Goal: Check status: Check status

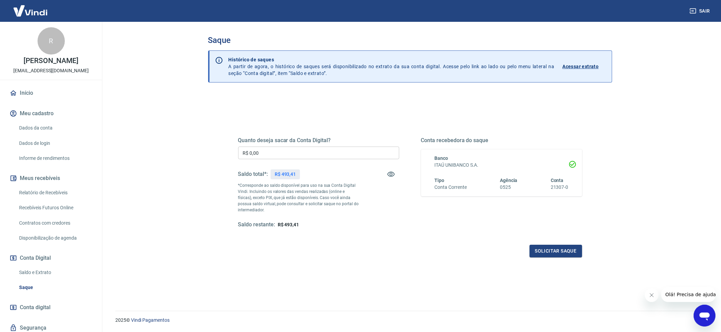
click at [59, 198] on link "Relatório de Recebíveis" at bounding box center [54, 193] width 77 height 14
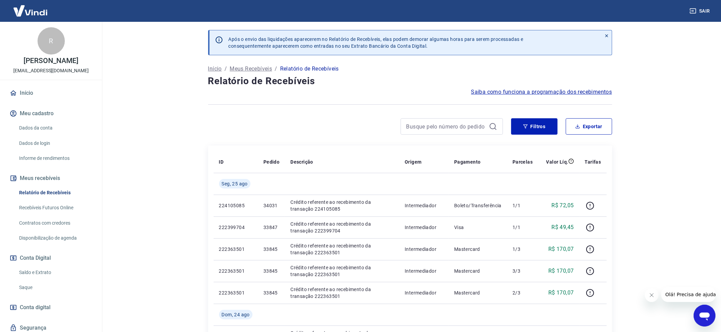
click at [447, 119] on div at bounding box center [451, 126] width 102 height 16
click at [441, 122] on input at bounding box center [446, 126] width 80 height 10
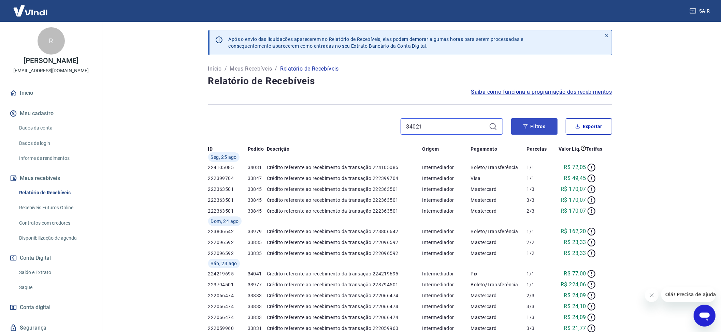
type input "34021"
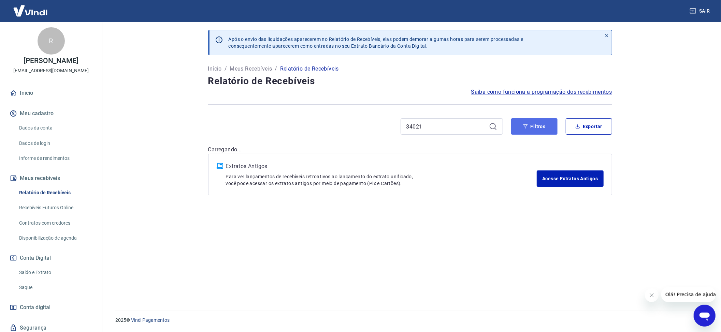
click at [540, 126] on button "Filtros" at bounding box center [534, 126] width 46 height 16
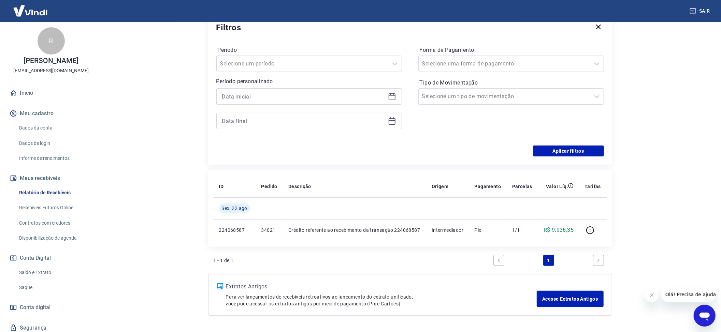
scroll to position [136, 0]
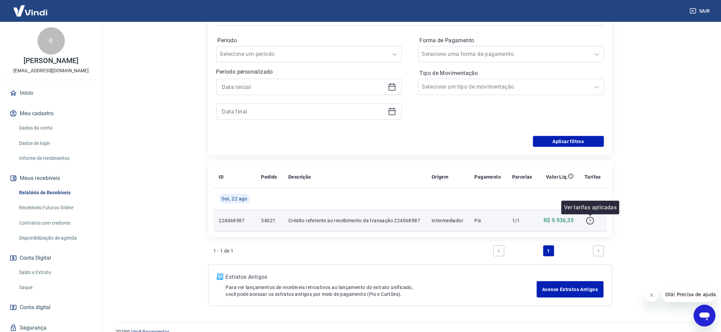
click at [545, 222] on icon "button" at bounding box center [590, 221] width 9 height 9
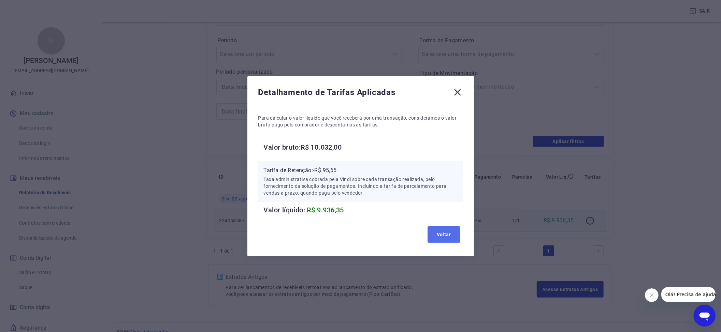
click at [439, 228] on button "Voltar" at bounding box center [443, 234] width 33 height 16
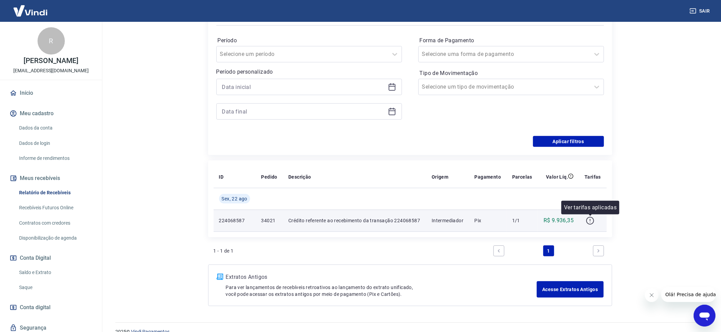
click at [545, 220] on button "button" at bounding box center [589, 220] width 11 height 11
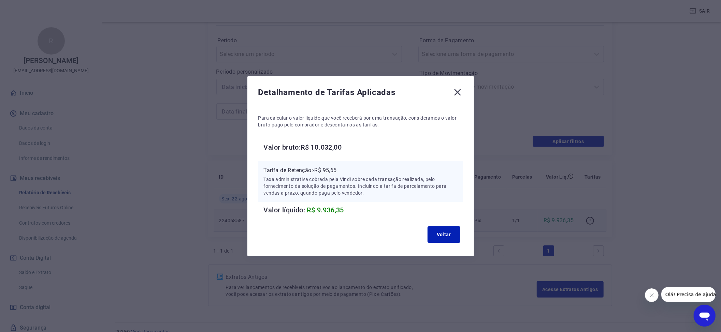
click at [458, 93] on icon at bounding box center [457, 92] width 11 height 11
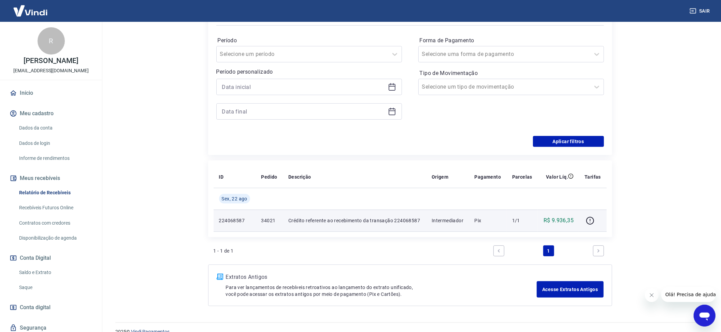
click at [61, 215] on link "Recebíveis Futuros Online" at bounding box center [54, 208] width 77 height 14
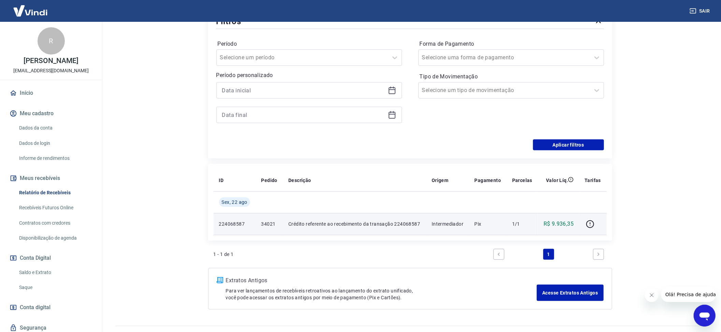
scroll to position [149, 0]
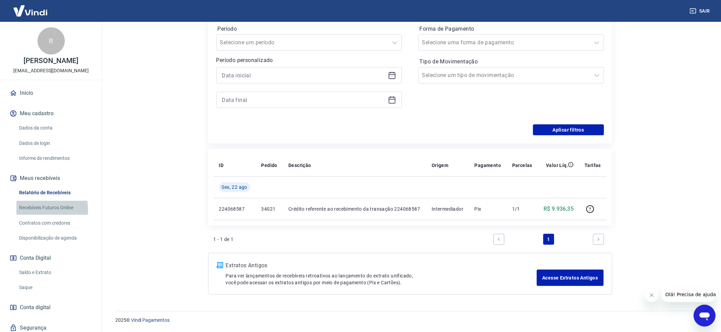
click at [35, 215] on link "Recebíveis Futuros Online" at bounding box center [54, 208] width 77 height 14
